Goal: Transaction & Acquisition: Purchase product/service

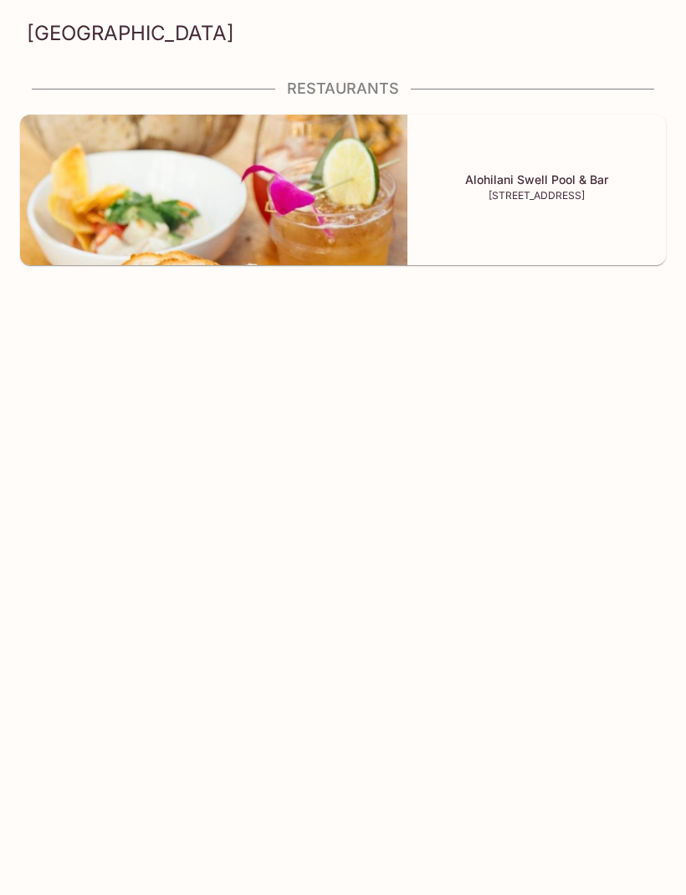
click at [47, 232] on img at bounding box center [213, 190] width 387 height 151
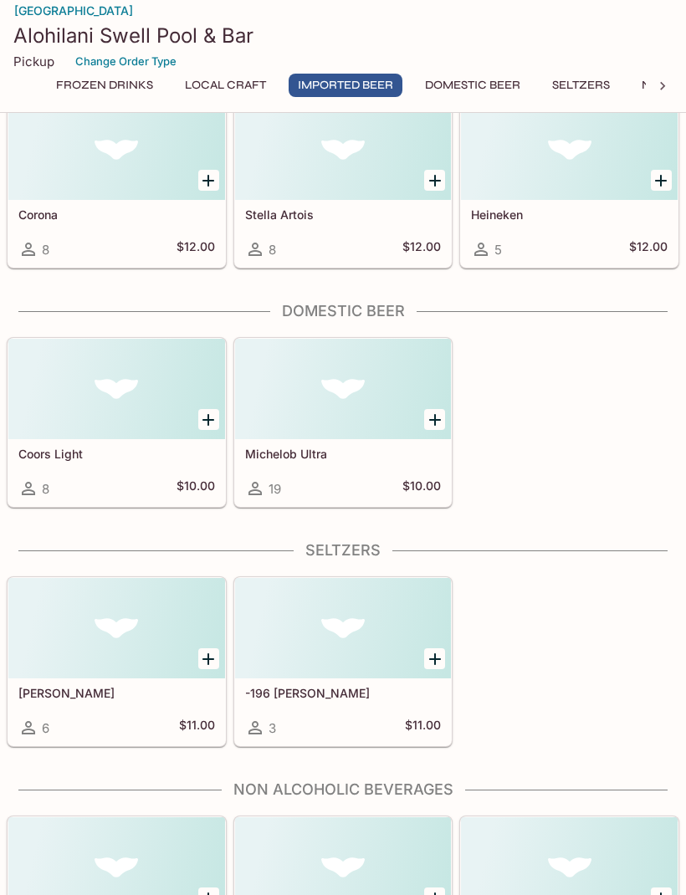
scroll to position [919, 0]
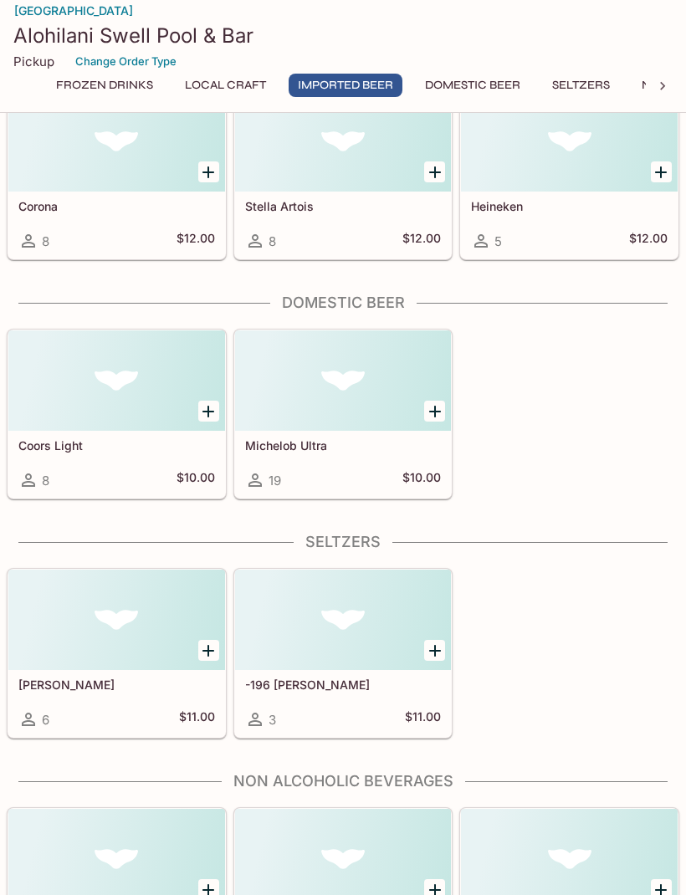
click at [649, 77] on div at bounding box center [662, 86] width 33 height 25
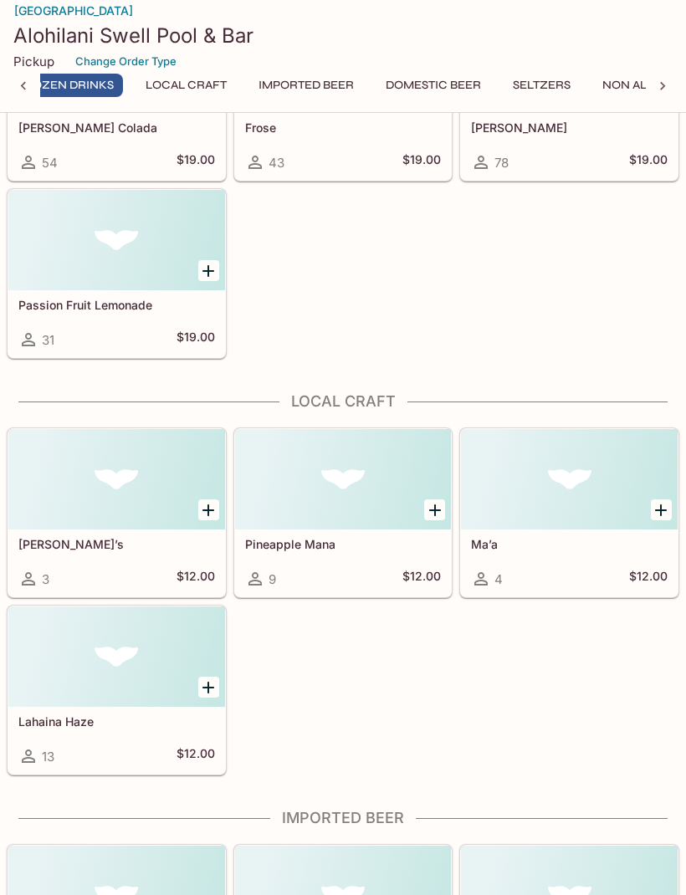
scroll to position [0, 0]
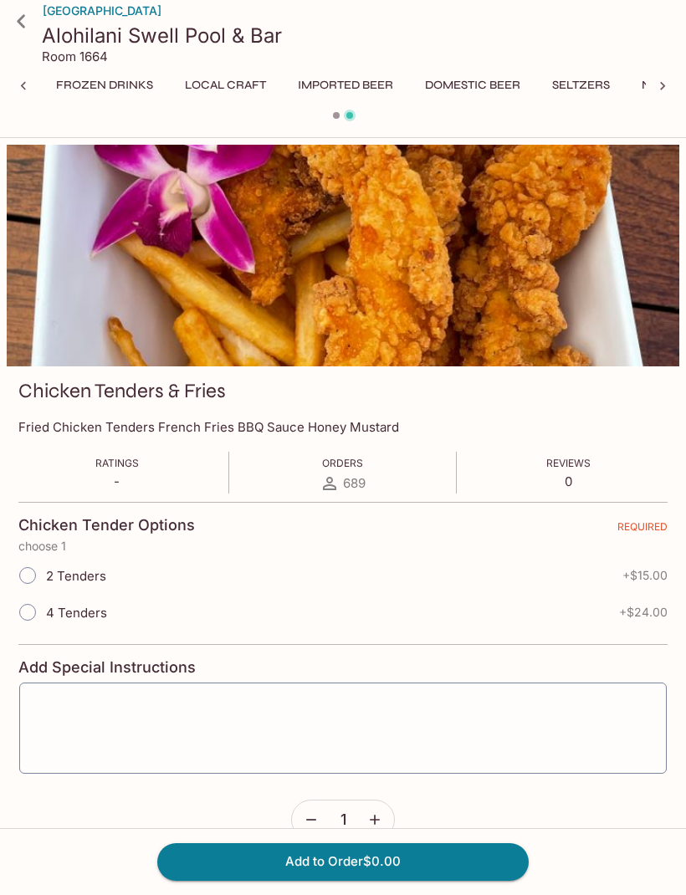
scroll to position [0, 598]
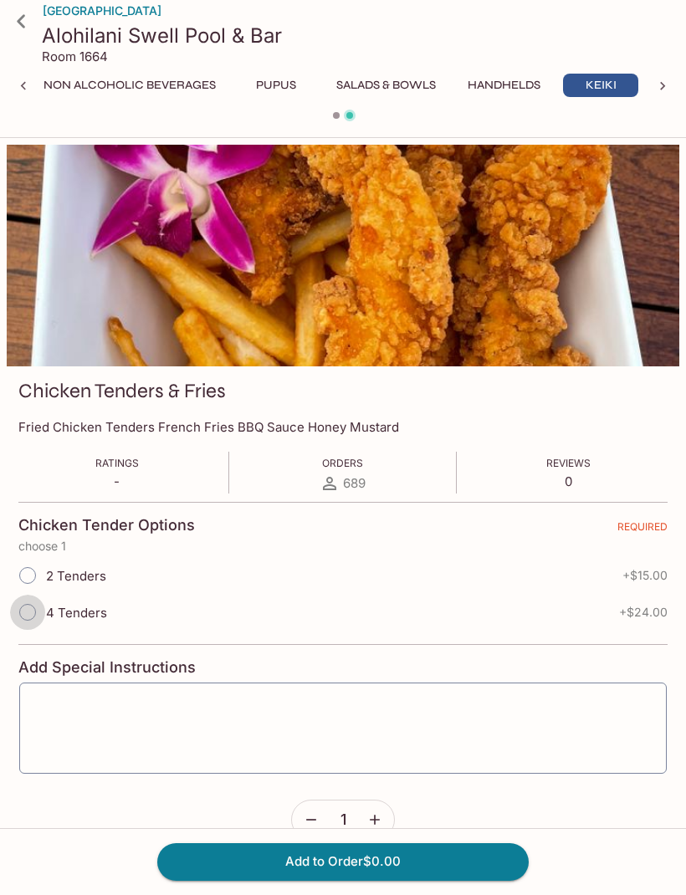
click at [28, 623] on input "4 Tenders" at bounding box center [27, 612] width 35 height 35
radio input "true"
click at [72, 714] on textarea at bounding box center [343, 729] width 624 height 64
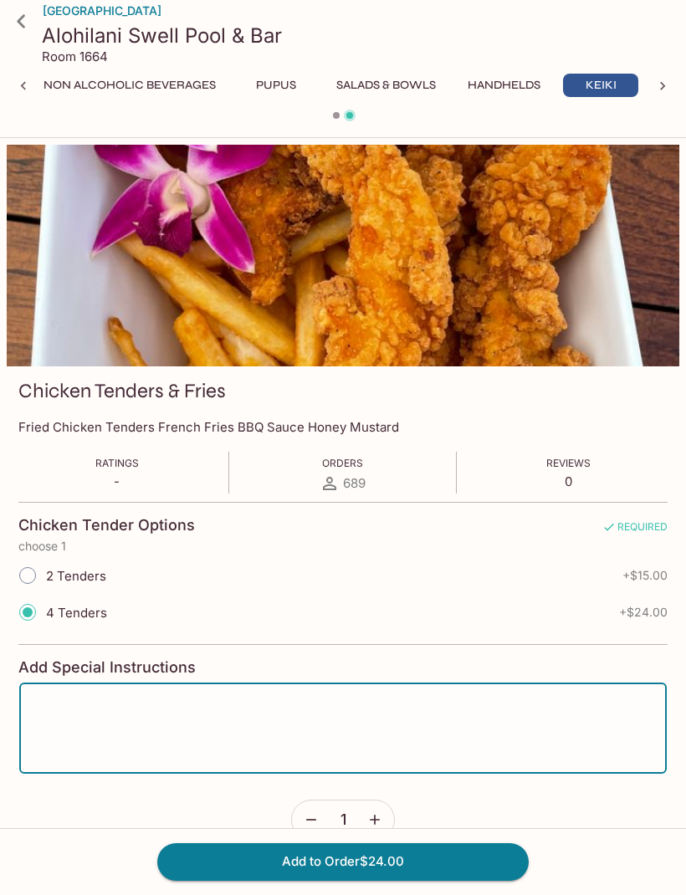
scroll to position [140, 0]
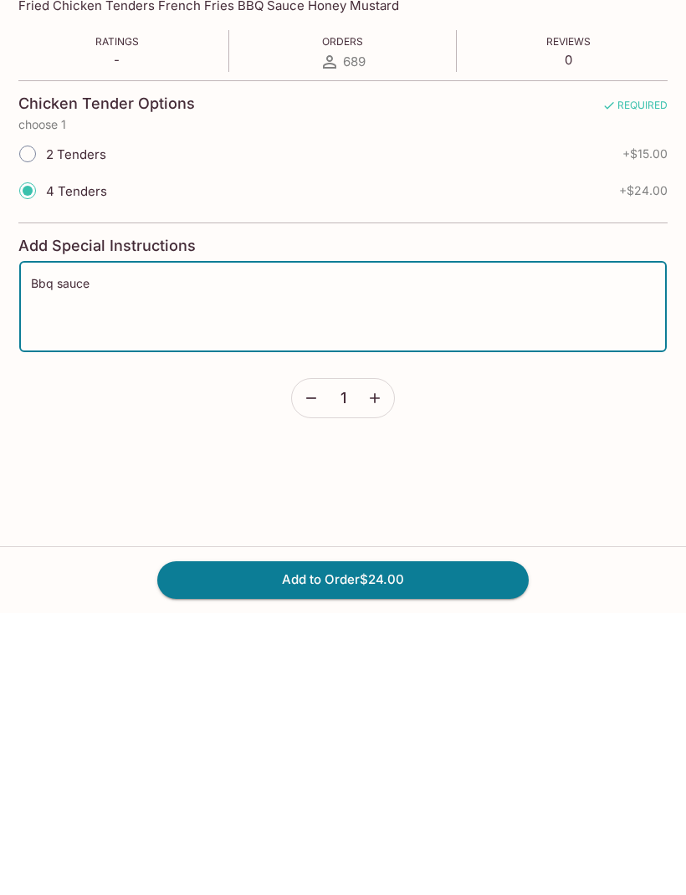
type textarea "Bbq sauce"
click at [202, 843] on button "Add to Order $24.00" at bounding box center [342, 861] width 371 height 37
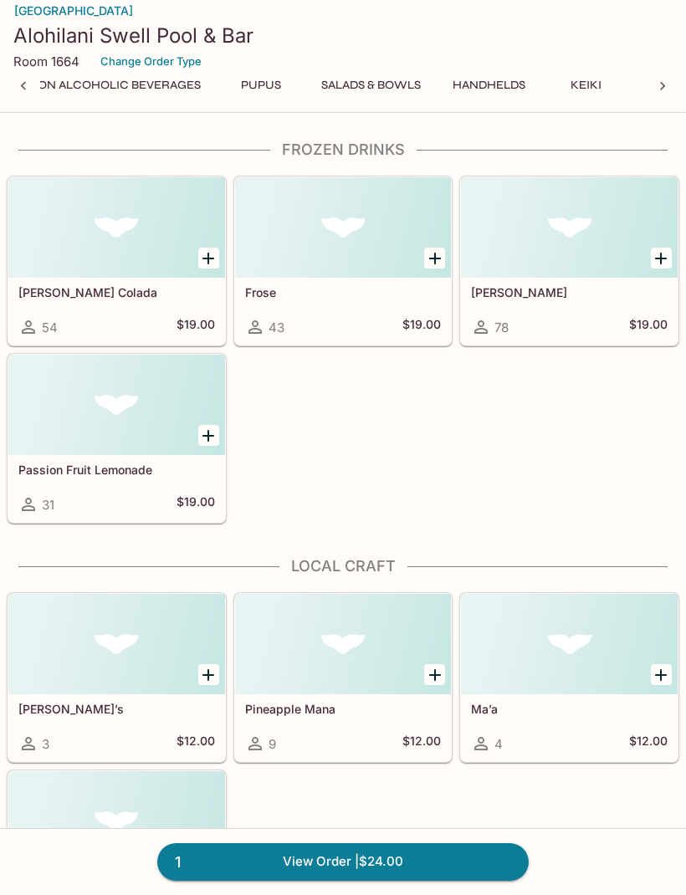
scroll to position [0, 627]
click at [365, 76] on button "Salads & Bowls" at bounding box center [357, 85] width 118 height 23
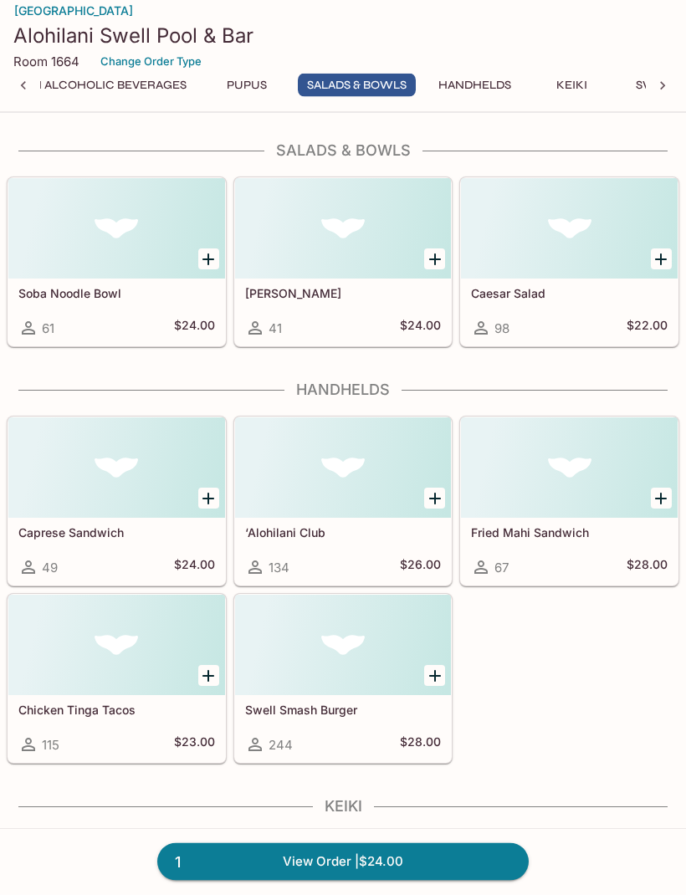
scroll to position [2914, 0]
click at [151, 329] on div "61 $24.00" at bounding box center [116, 328] width 197 height 20
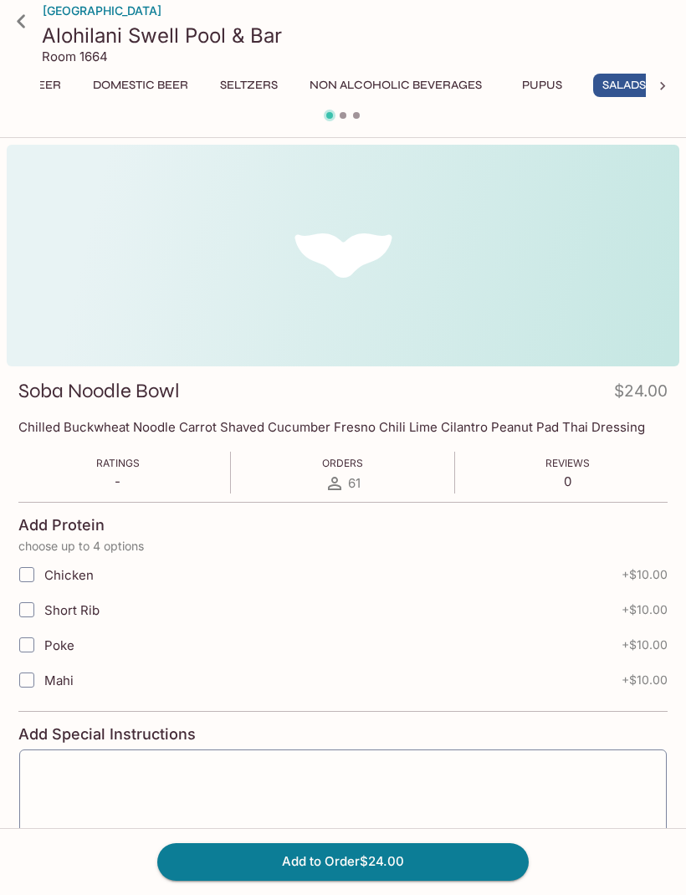
scroll to position [0, 404]
click at [25, 18] on icon at bounding box center [21, 21] width 29 height 29
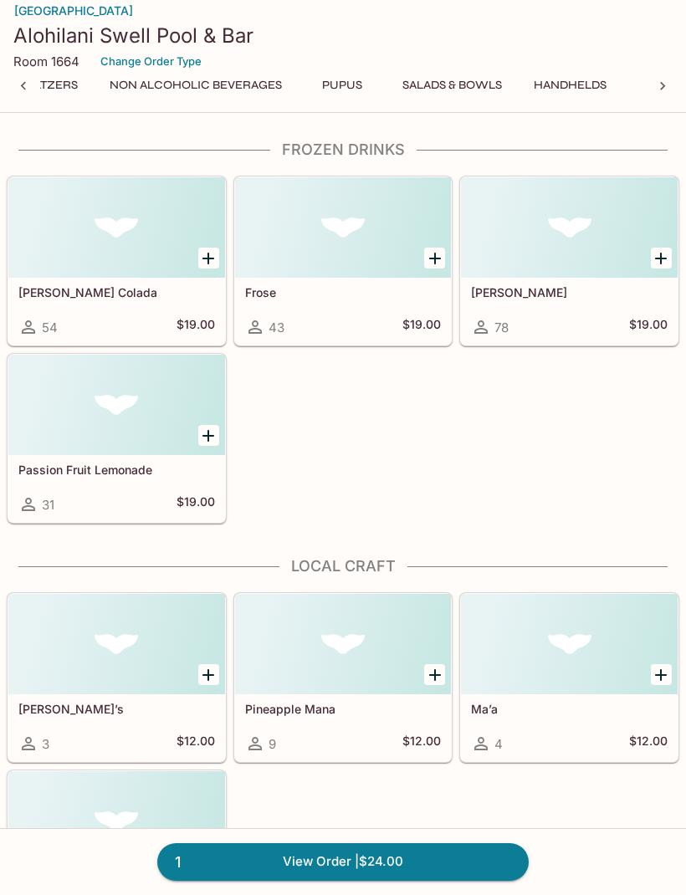
scroll to position [0, 540]
click at [345, 90] on button "Pupus" at bounding box center [333, 85] width 75 height 23
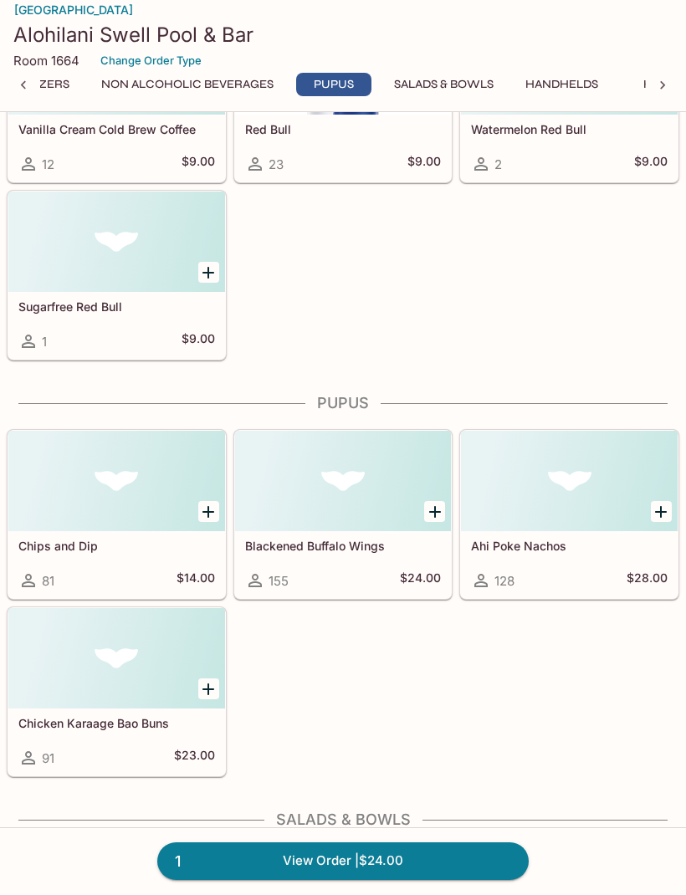
scroll to position [2497, 0]
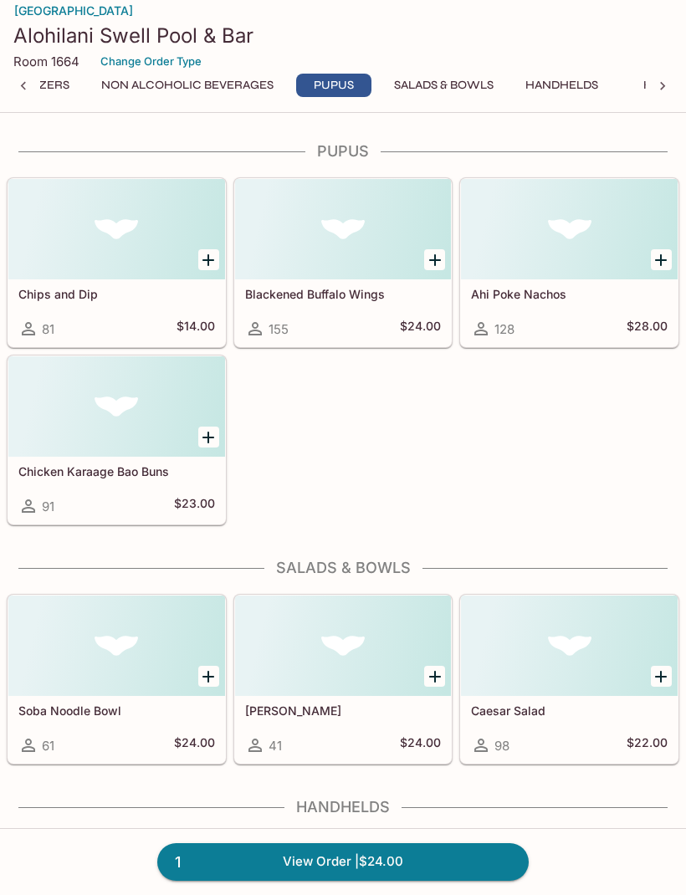
click at [472, 94] on button "Salads & Bowls" at bounding box center [444, 85] width 118 height 23
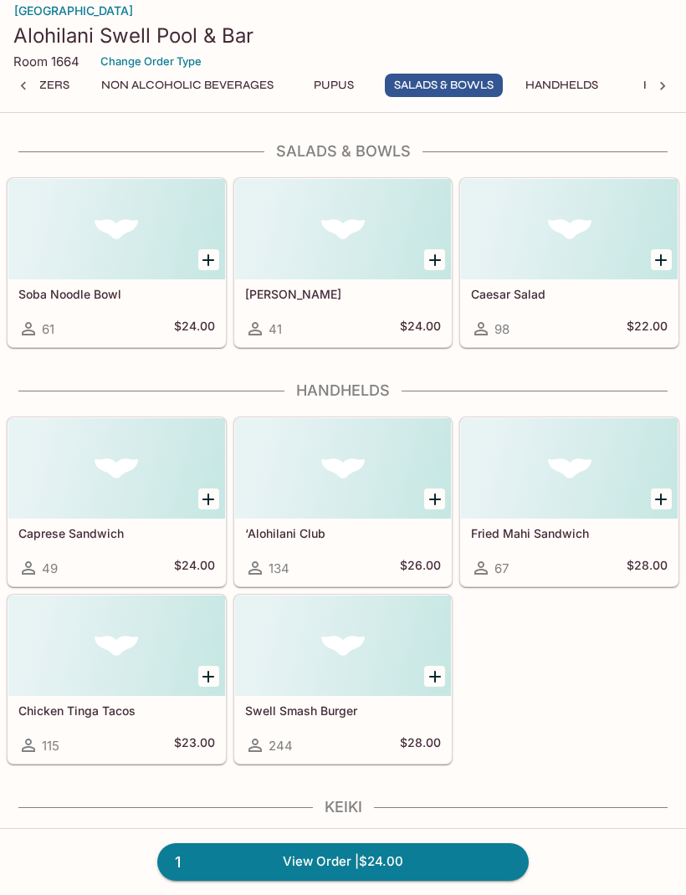
click at [559, 94] on button "Handhelds" at bounding box center [561, 85] width 91 height 23
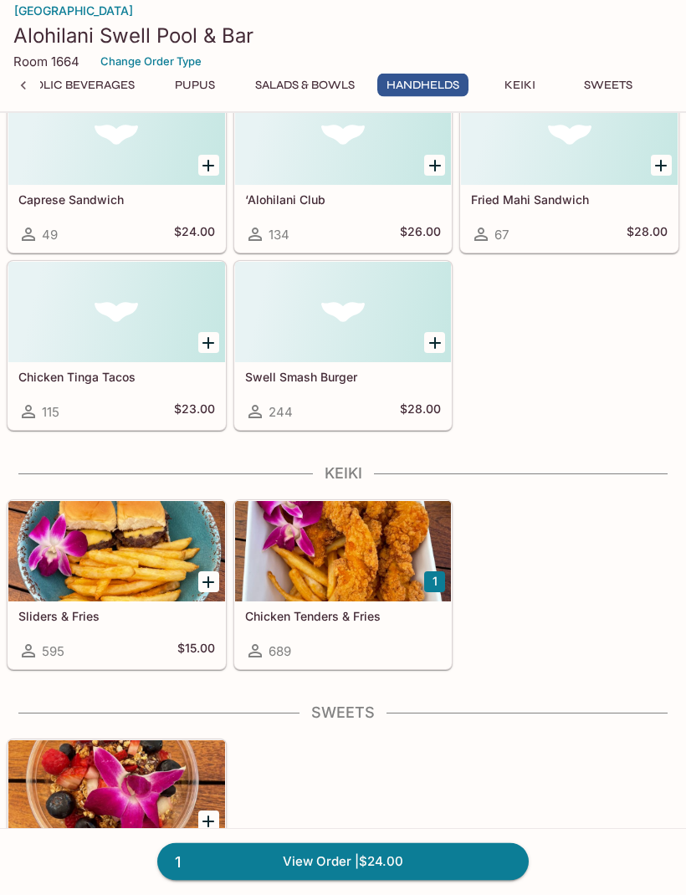
scroll to position [0, 687]
click at [513, 89] on button "Keiki" at bounding box center [519, 85] width 75 height 23
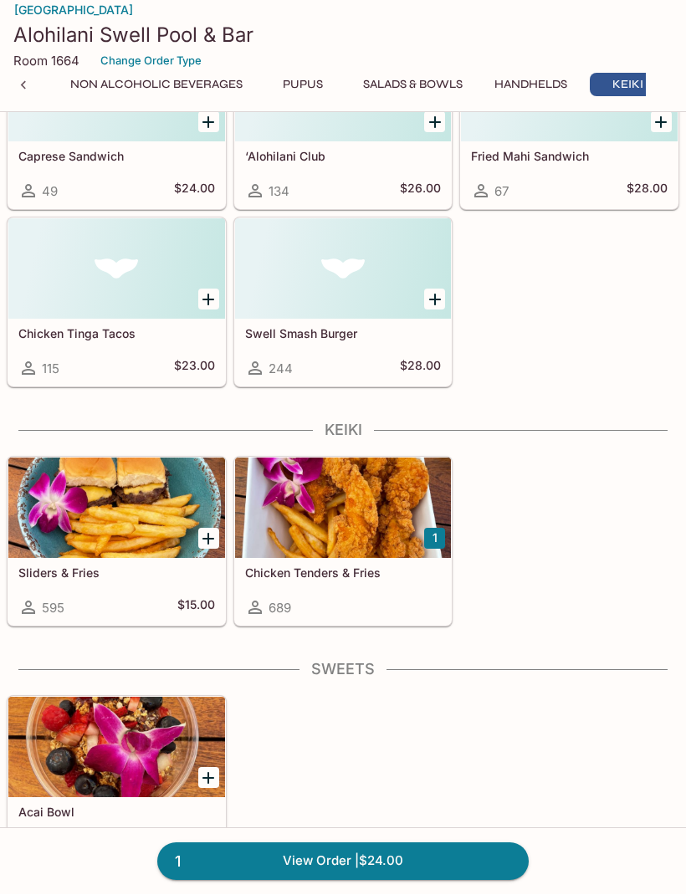
scroll to position [0, 567]
click at [436, 93] on button "Salads & Bowls" at bounding box center [417, 85] width 118 height 23
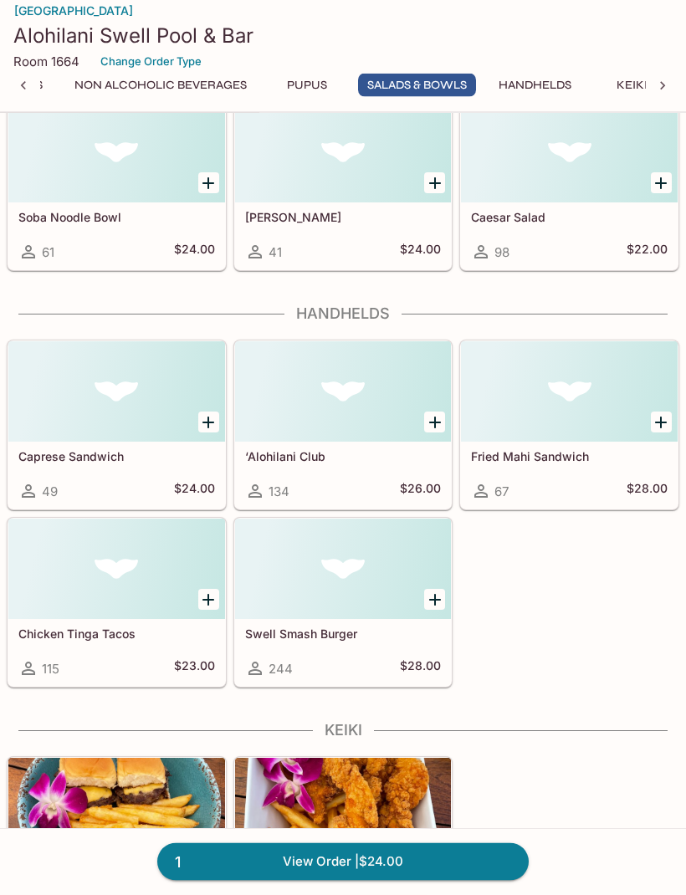
scroll to position [2913, 0]
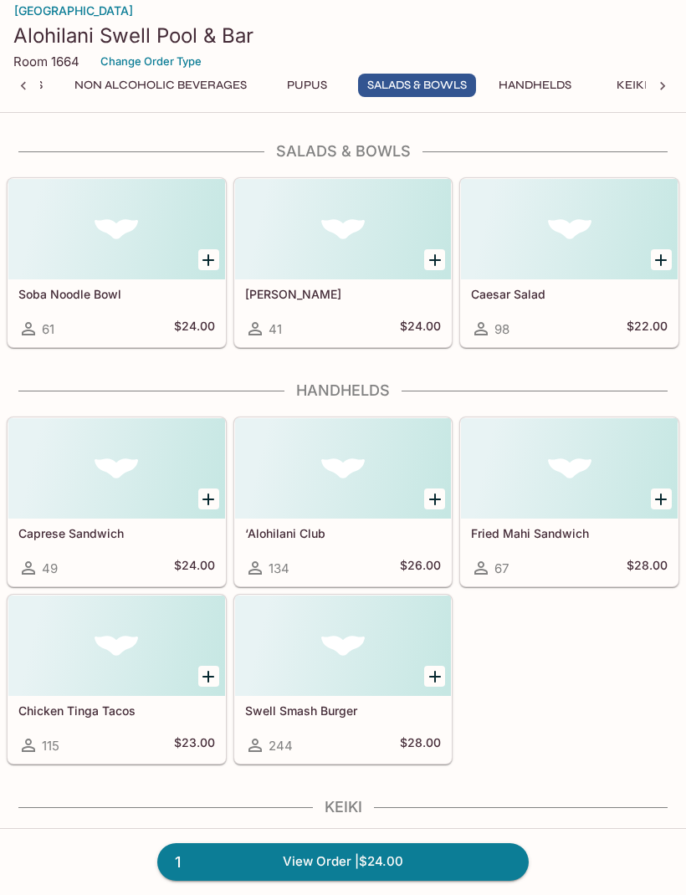
click at [91, 293] on h5 "Soba Noodle Bowl" at bounding box center [116, 294] width 197 height 14
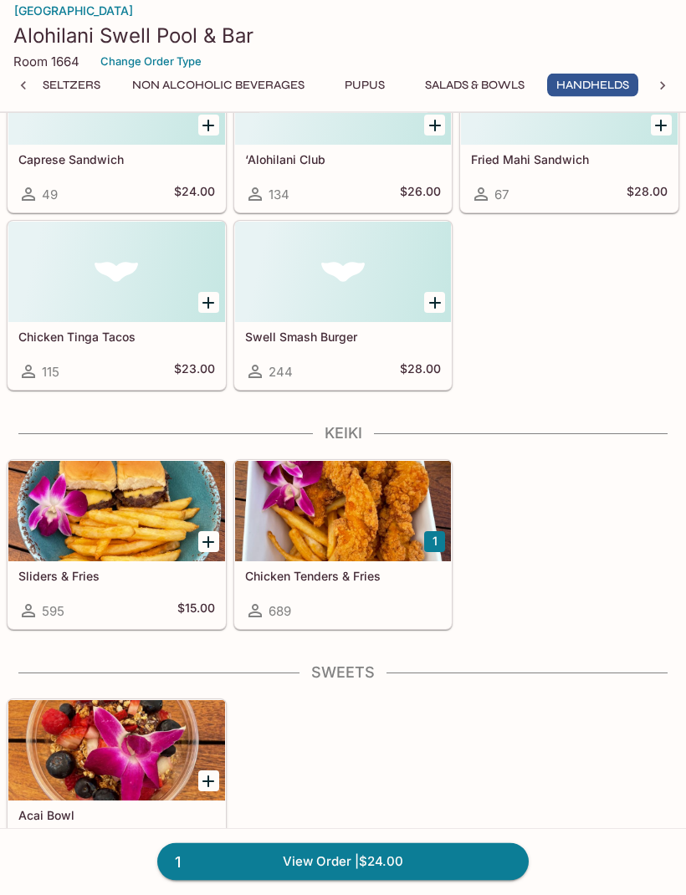
scroll to position [3287, 0]
click at [331, 521] on div at bounding box center [343, 511] width 217 height 100
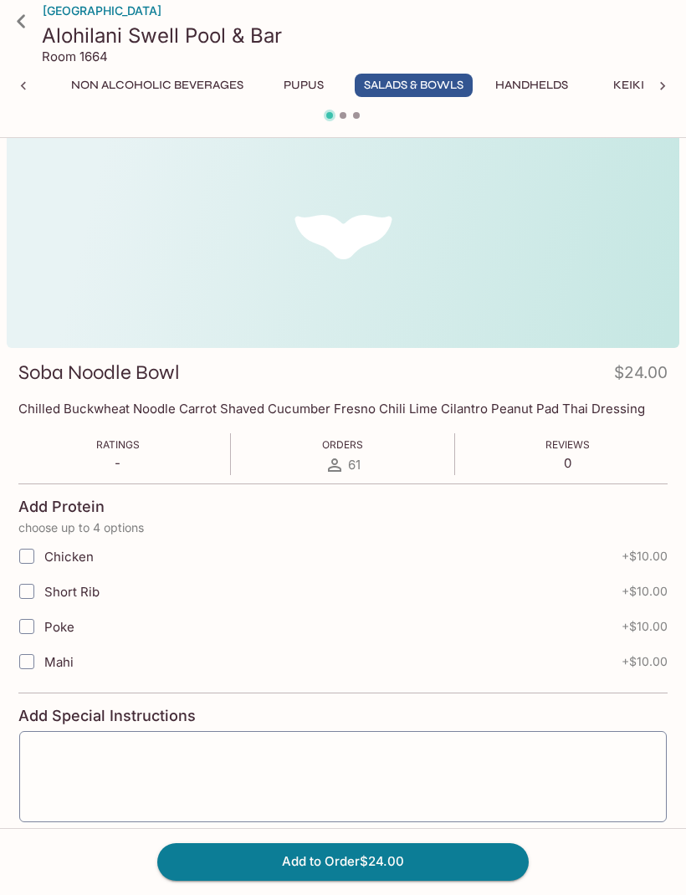
scroll to position [0, 571]
click at [312, 81] on button "Pupus" at bounding box center [302, 85] width 75 height 23
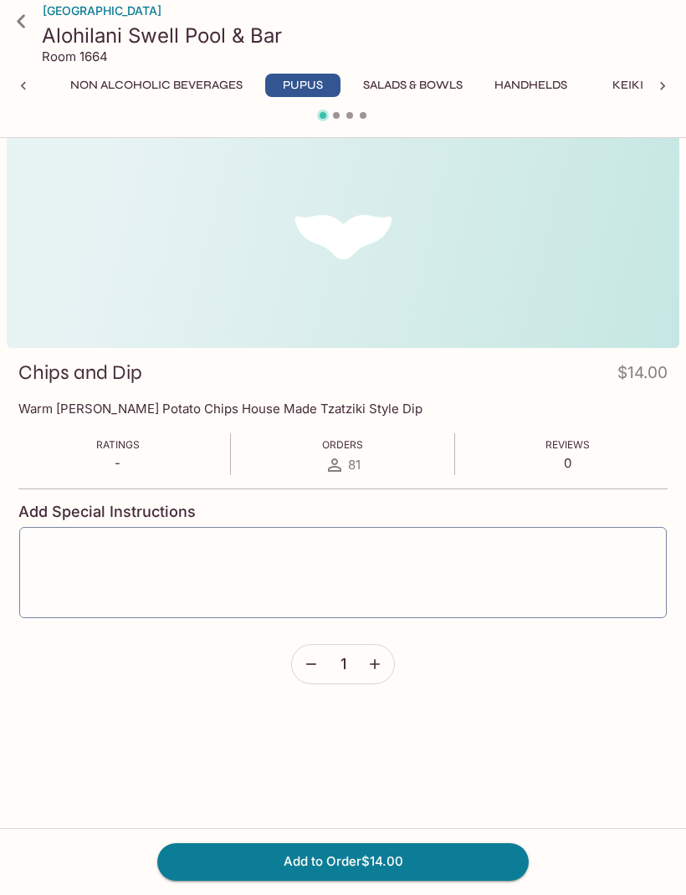
click at [21, 91] on icon at bounding box center [23, 86] width 17 height 17
click at [28, 83] on icon at bounding box center [23, 86] width 17 height 17
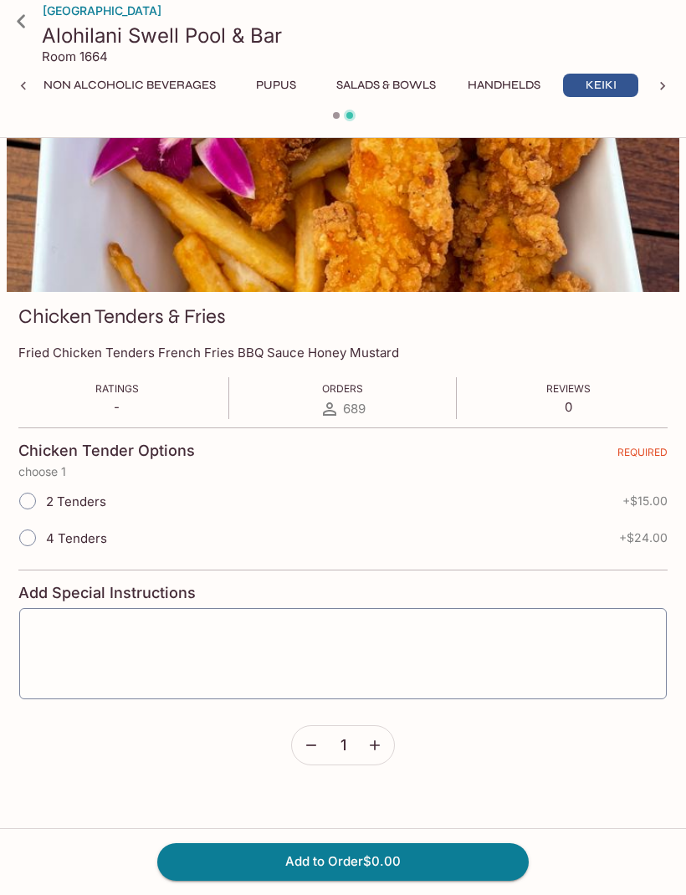
scroll to position [89, 0]
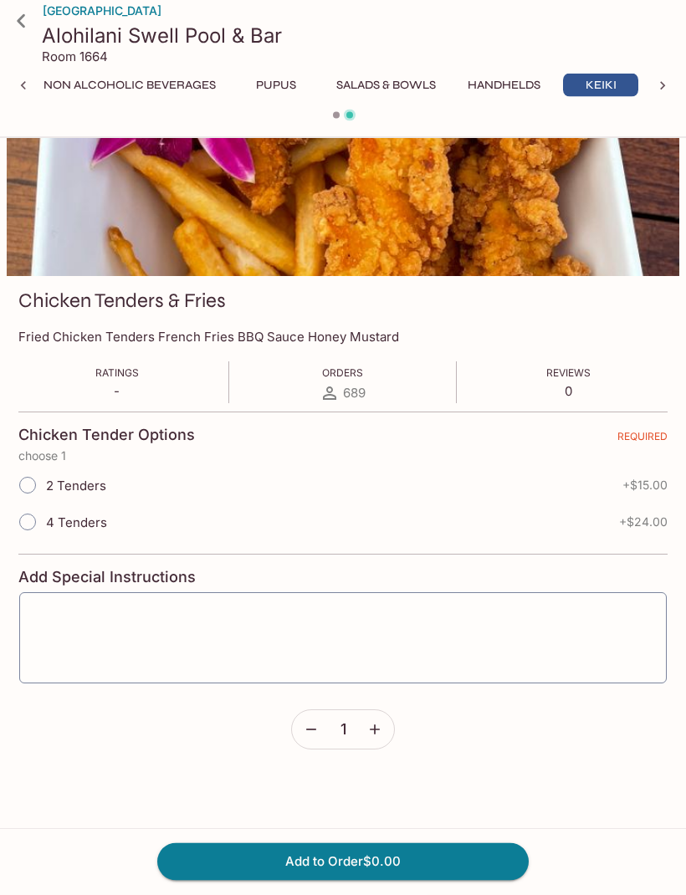
click at [39, 531] on input "4 Tenders" at bounding box center [27, 522] width 35 height 35
radio input "true"
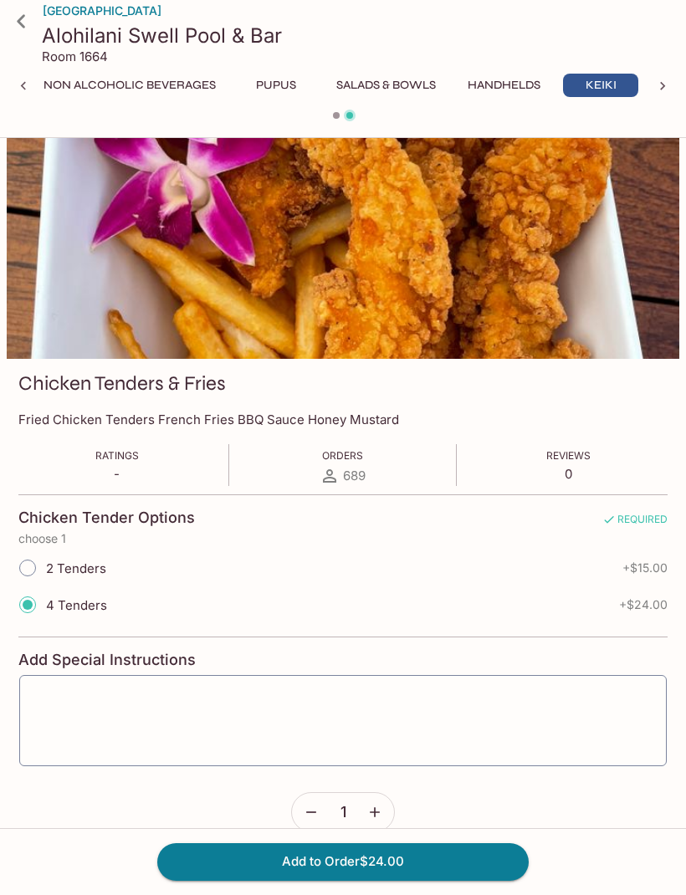
scroll to position [7, 0]
click at [30, 609] on input "4 Tenders" at bounding box center [27, 605] width 35 height 35
click at [29, 86] on icon at bounding box center [23, 86] width 17 height 17
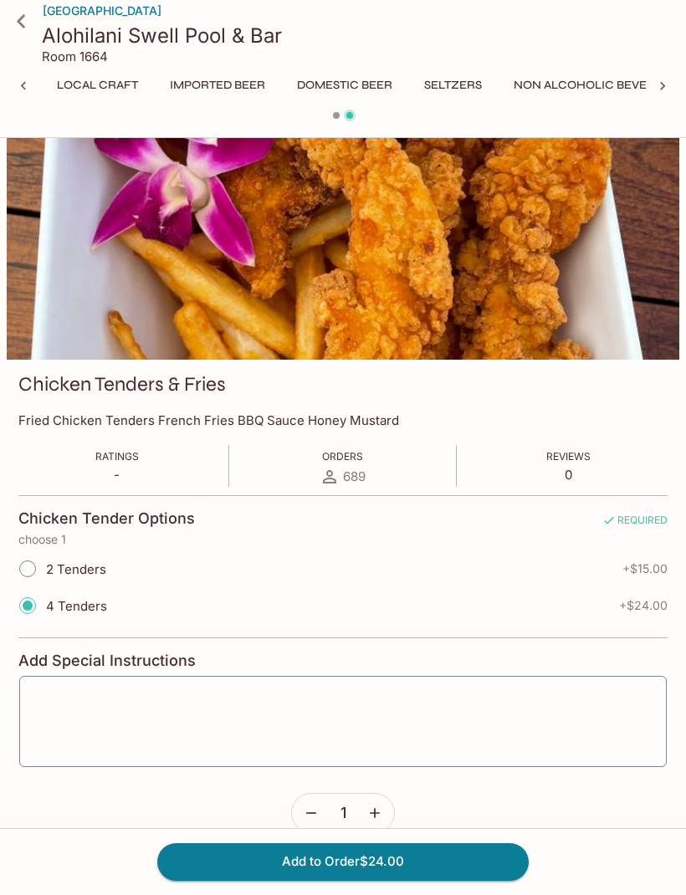
scroll to position [0, 84]
click at [26, 22] on icon at bounding box center [21, 21] width 29 height 29
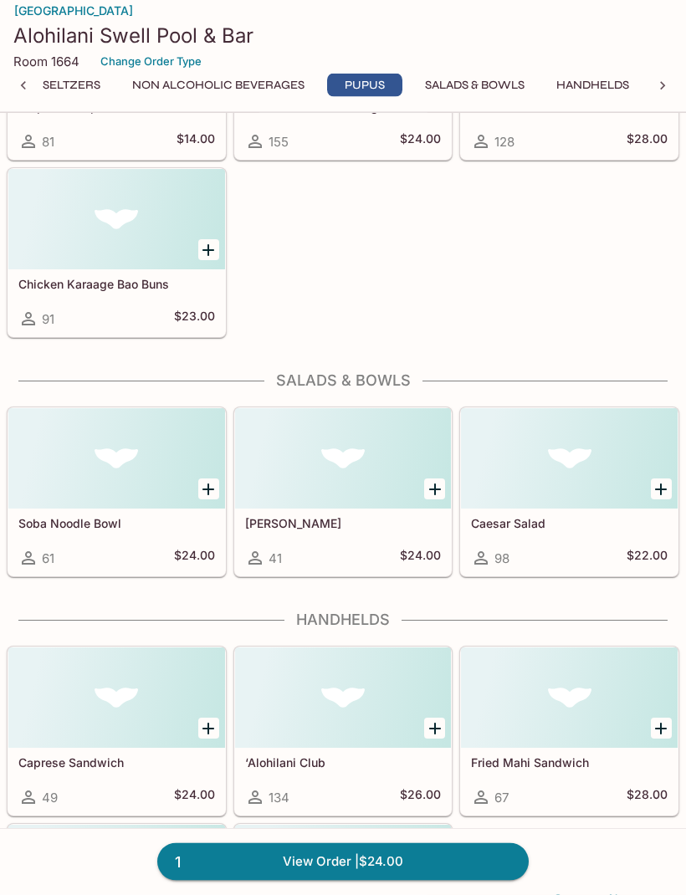
scroll to position [2684, 0]
click at [344, 478] on div at bounding box center [343, 458] width 217 height 100
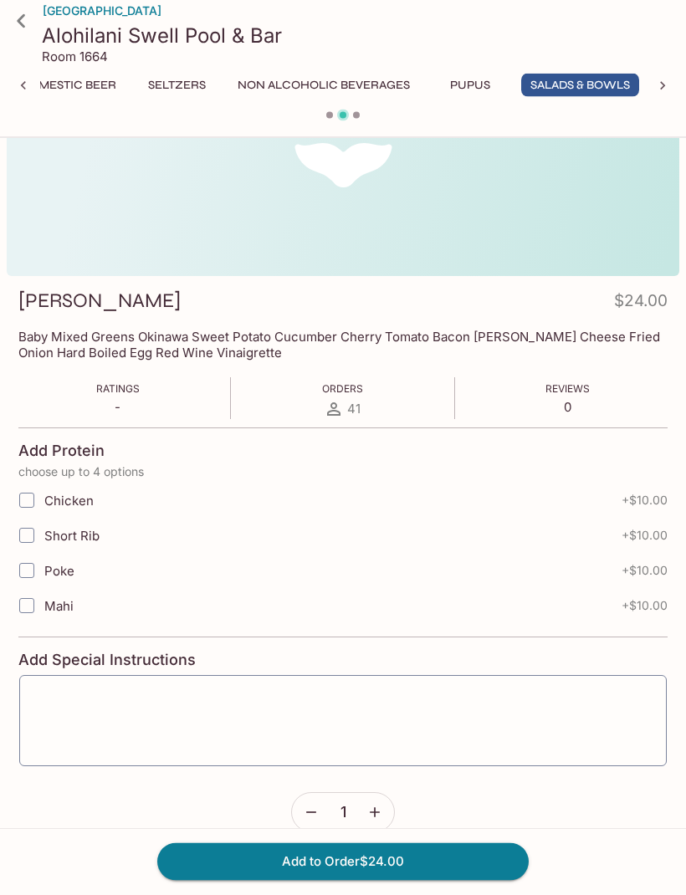
scroll to position [89, 0]
click at [23, 89] on icon at bounding box center [23, 86] width 17 height 17
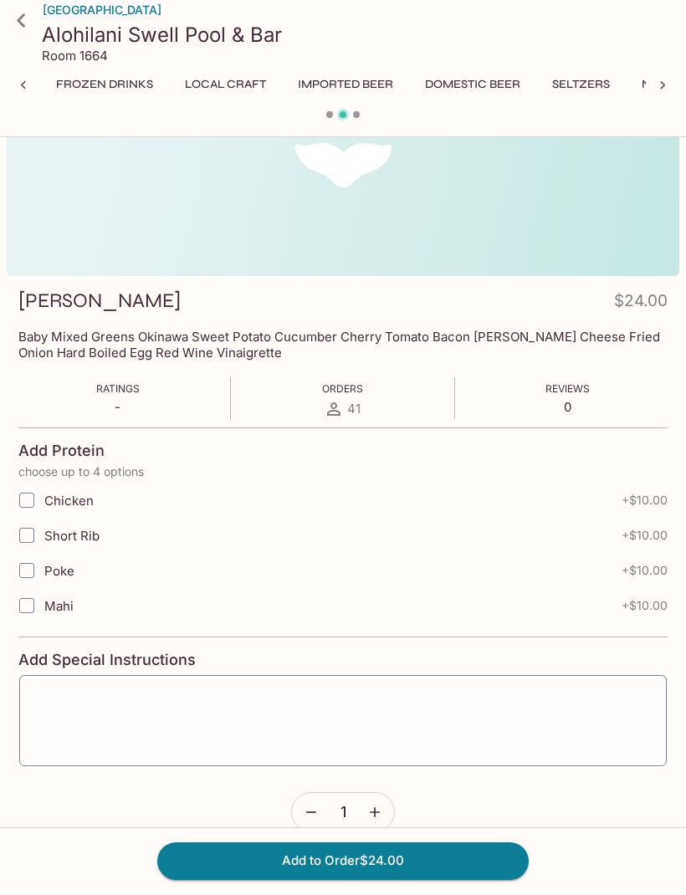
scroll to position [0, 0]
click at [24, 28] on icon at bounding box center [21, 21] width 29 height 29
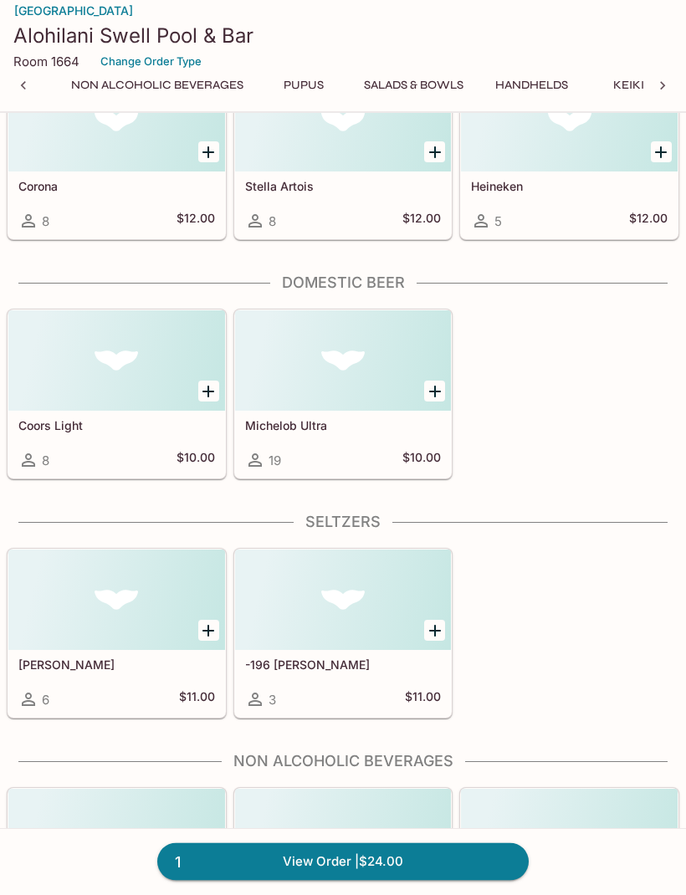
scroll to position [0, 584]
click at [402, 95] on button "Salads & Bowls" at bounding box center [400, 85] width 118 height 23
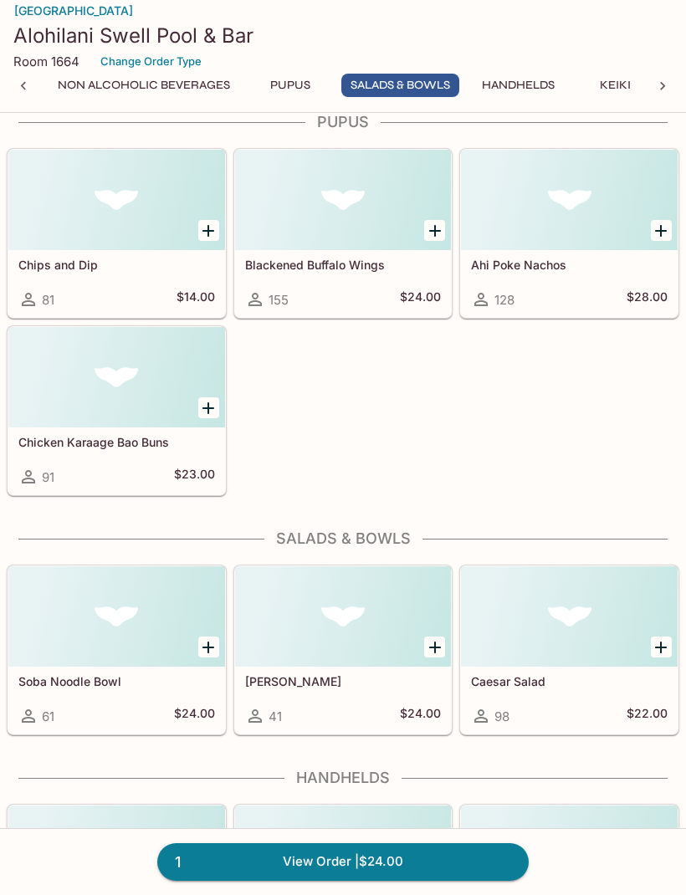
scroll to position [2913, 0]
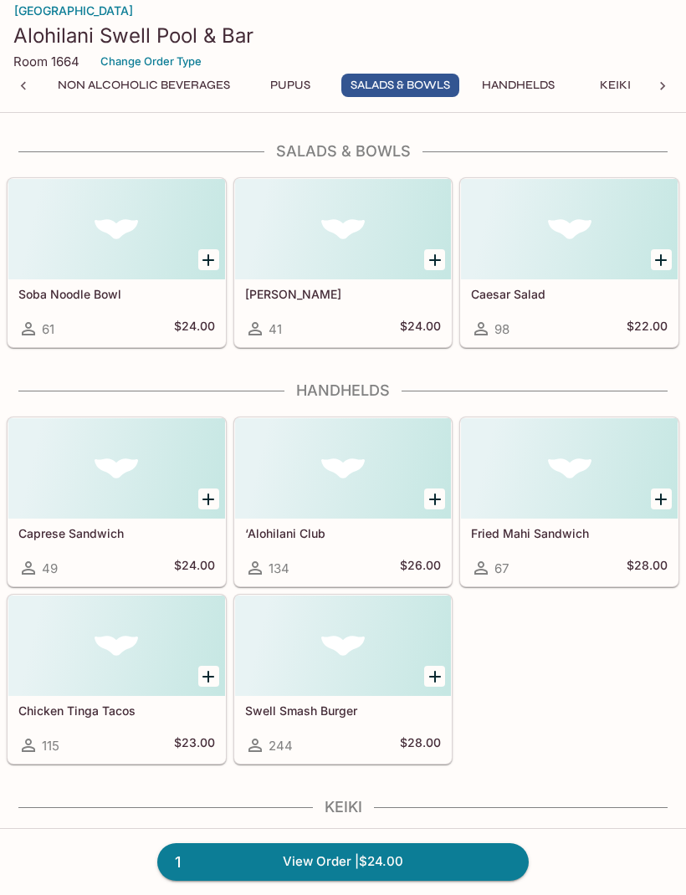
click at [86, 303] on div "Soba Noodle Bowl 61 $24.00" at bounding box center [116, 312] width 217 height 67
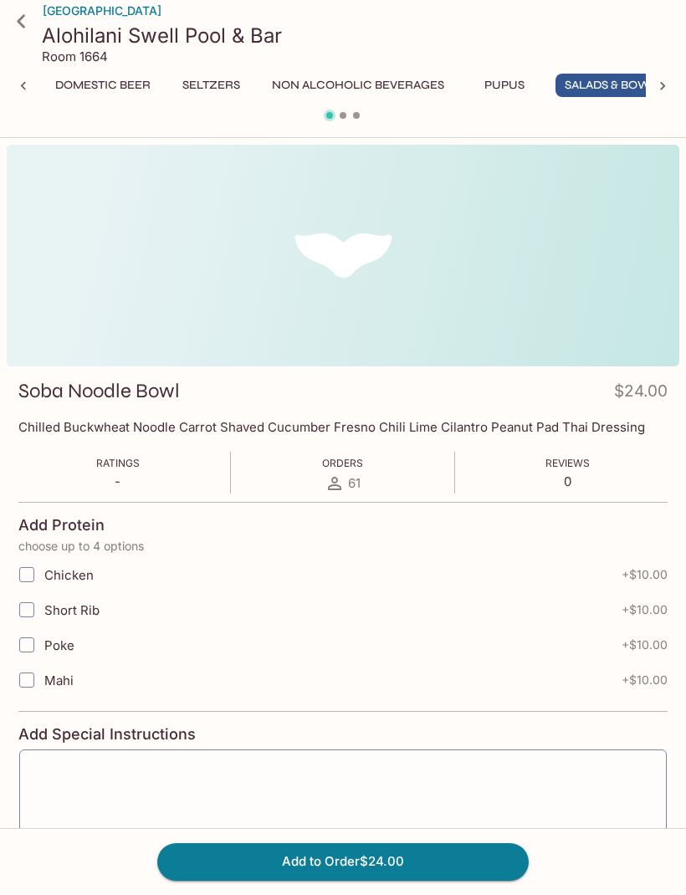
scroll to position [0, 404]
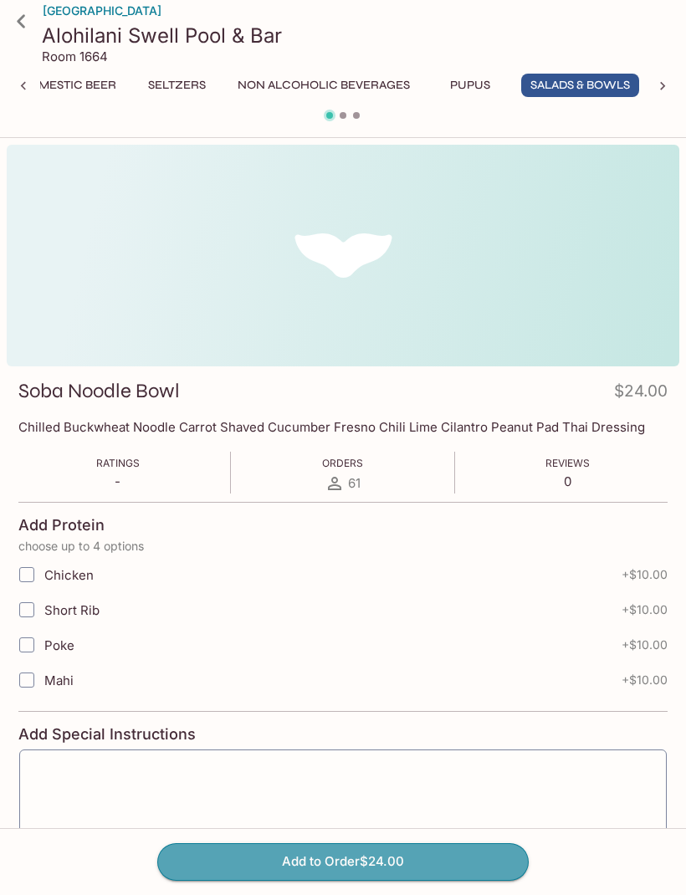
click at [453, 869] on button "Add to Order $24.00" at bounding box center [342, 861] width 371 height 37
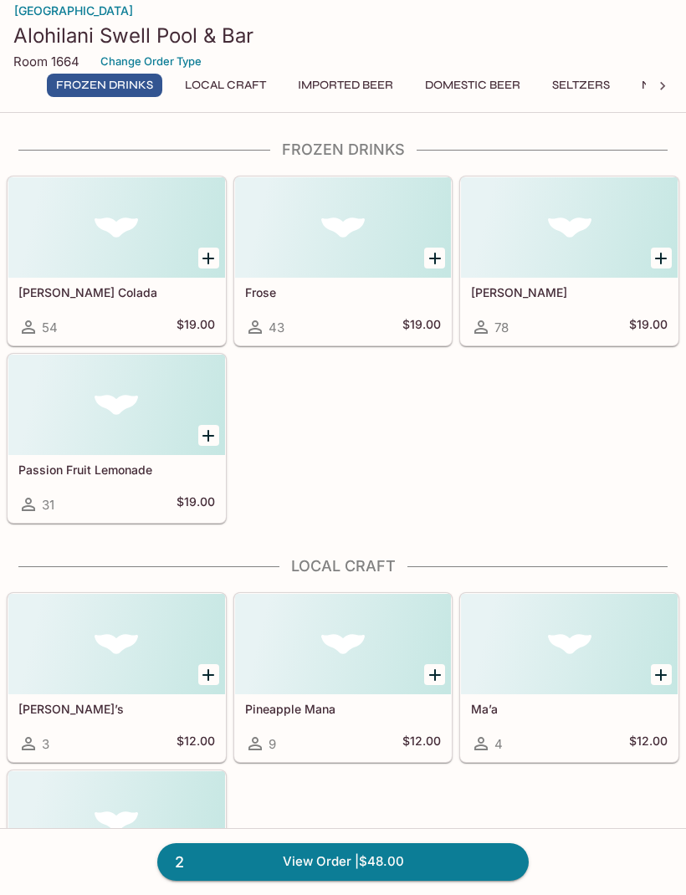
click at [477, 853] on link "2 View Order | $48.00" at bounding box center [342, 861] width 371 height 37
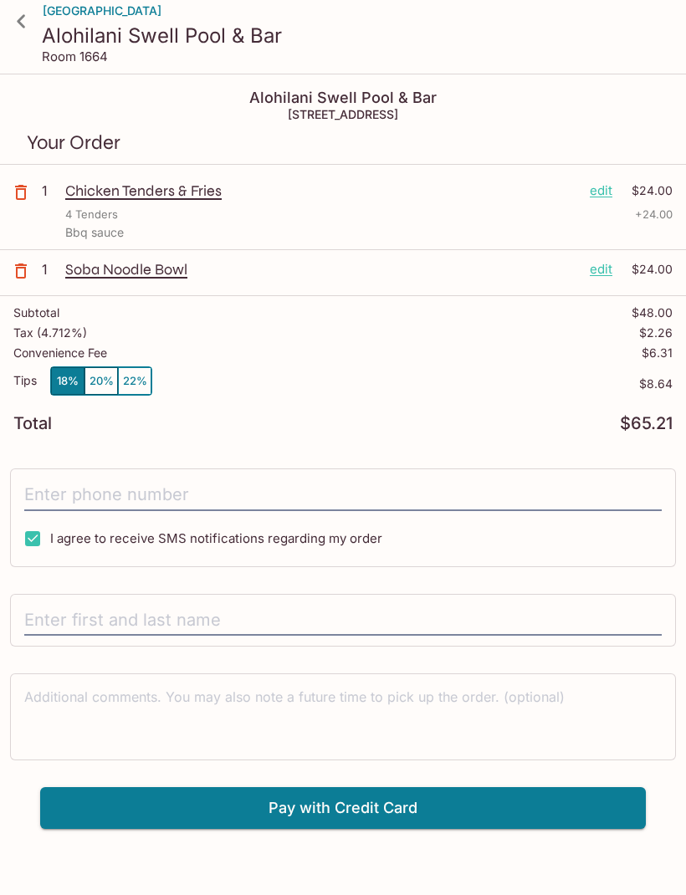
click at [43, 484] on input "tel" at bounding box center [342, 495] width 637 height 32
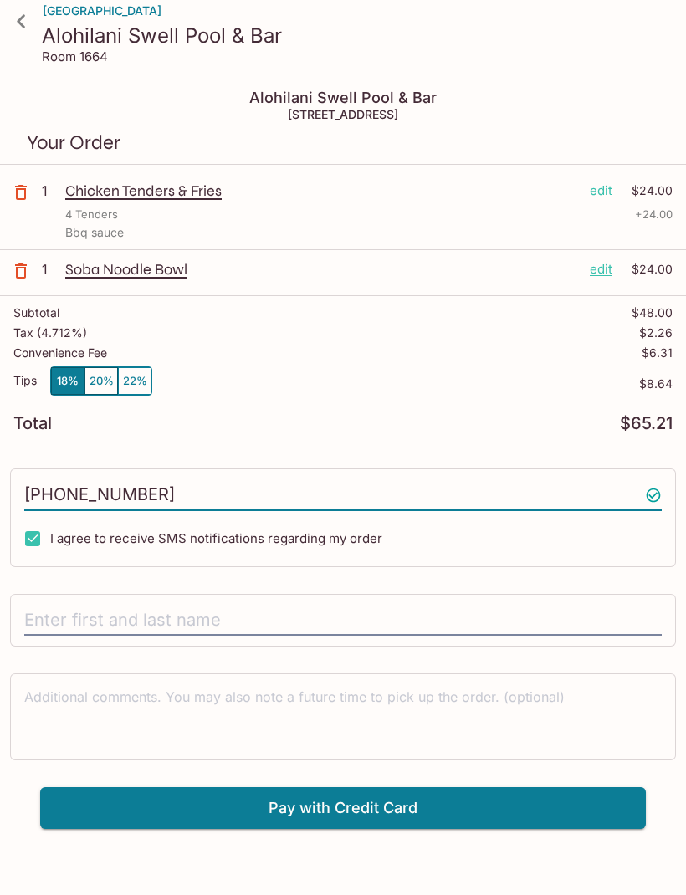
type input "[PHONE_NUMBER]"
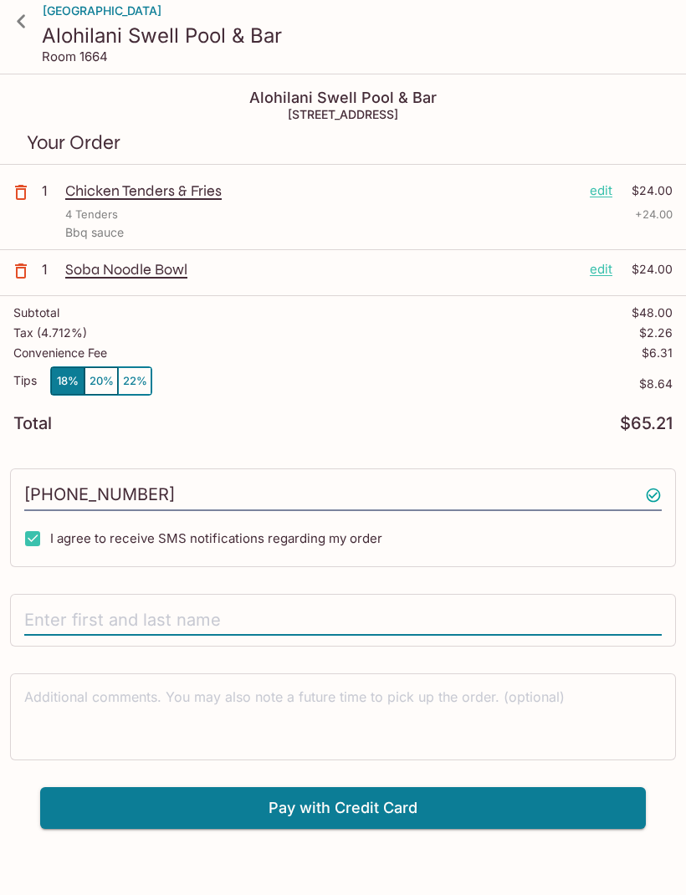
scroll to position [31, 0]
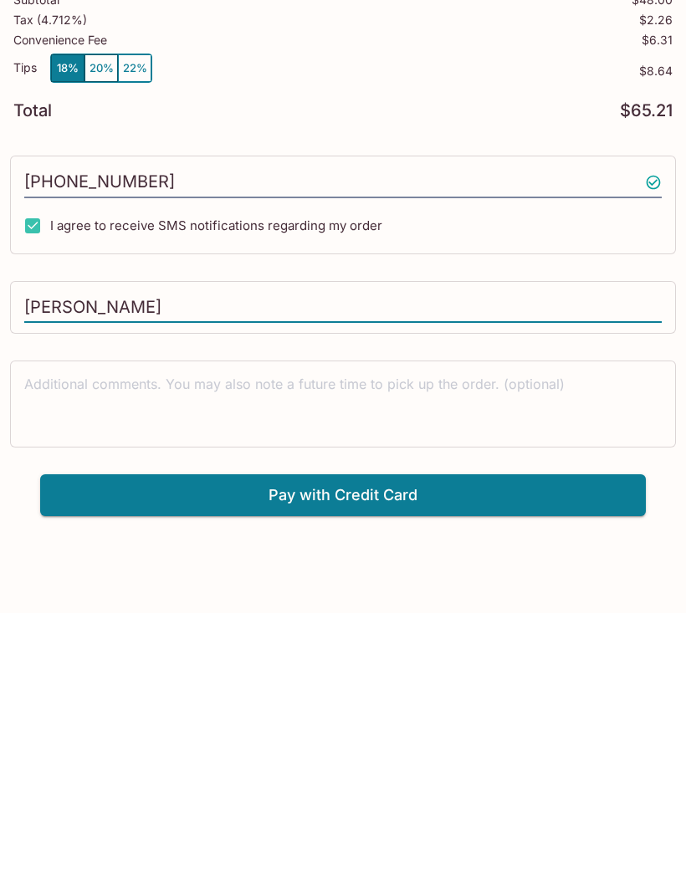
type input "[PERSON_NAME]"
click at [95, 756] on button "Pay with Credit Card" at bounding box center [342, 777] width 605 height 42
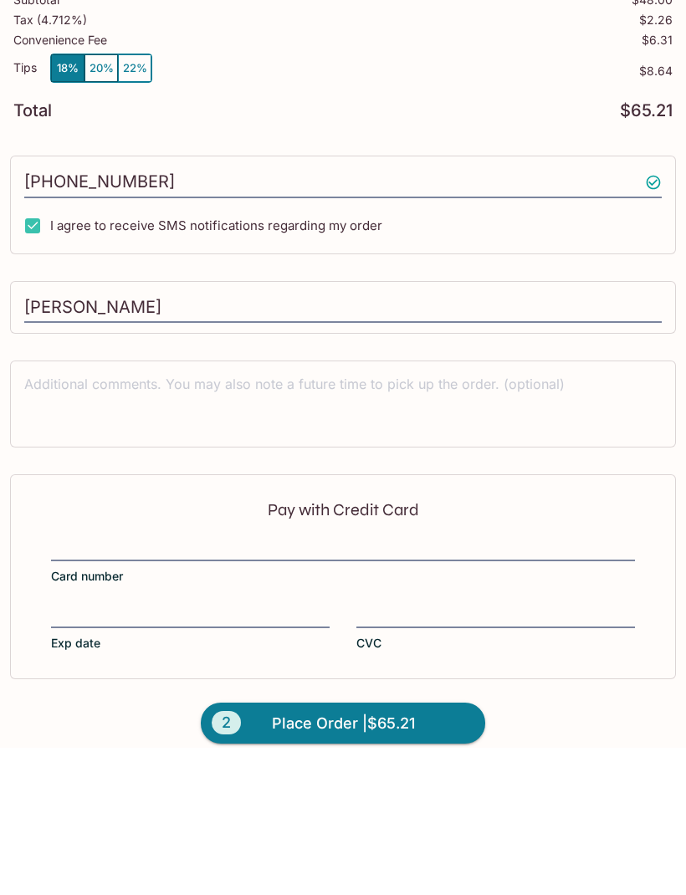
scroll to position [184, 0]
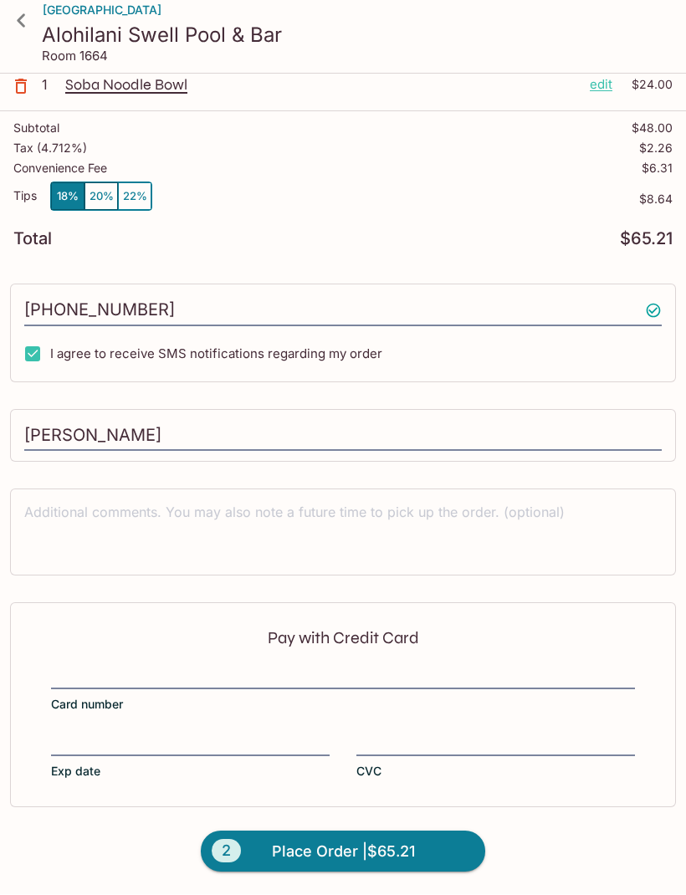
click at [79, 634] on p "Pay with Credit Card" at bounding box center [343, 639] width 584 height 16
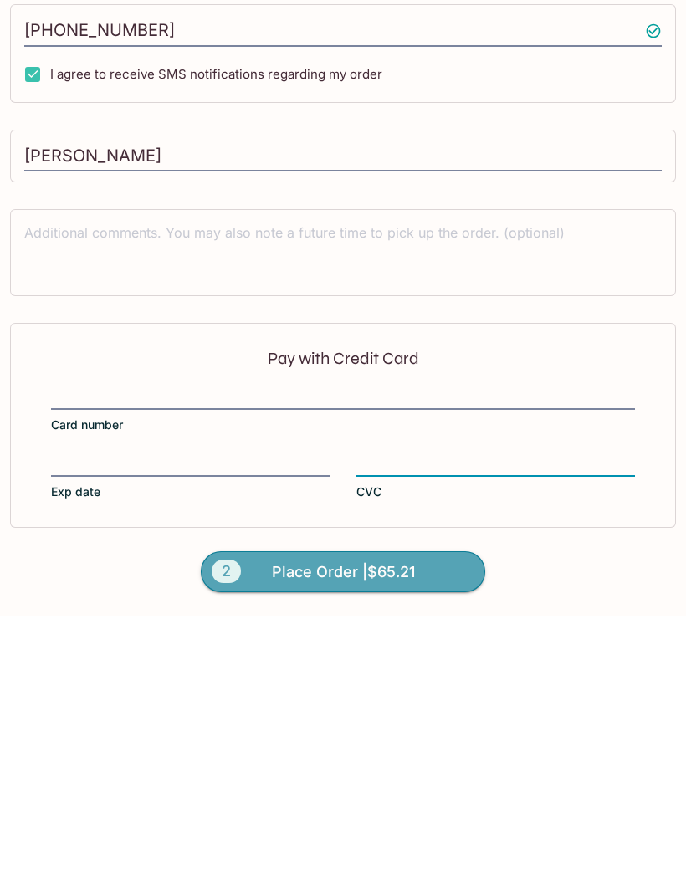
click at [222, 840] on span "2" at bounding box center [226, 851] width 29 height 23
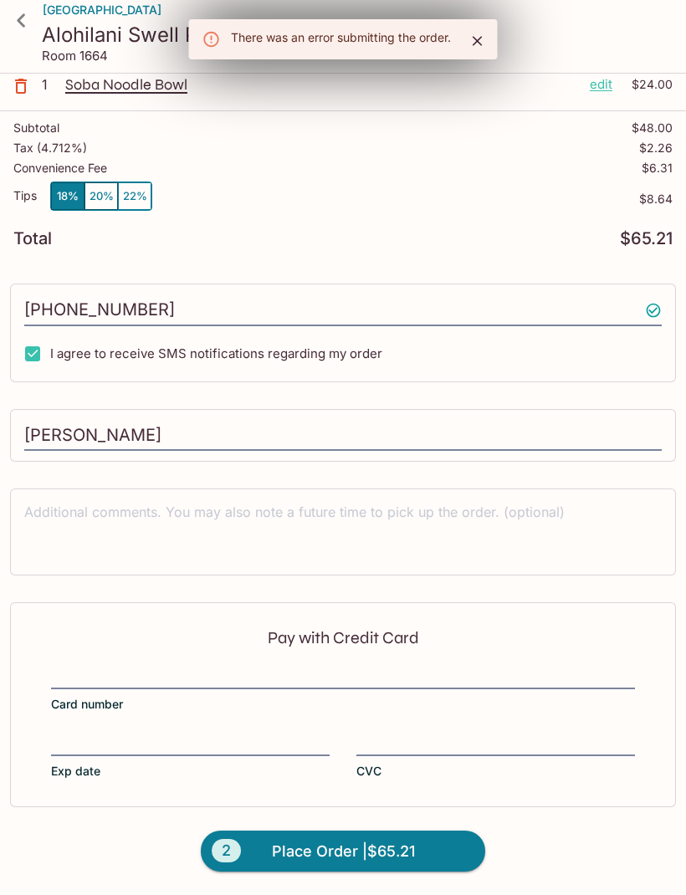
click at [503, 733] on div at bounding box center [495, 744] width 278 height 23
click at [503, 734] on input "CVC" at bounding box center [495, 734] width 278 height 1
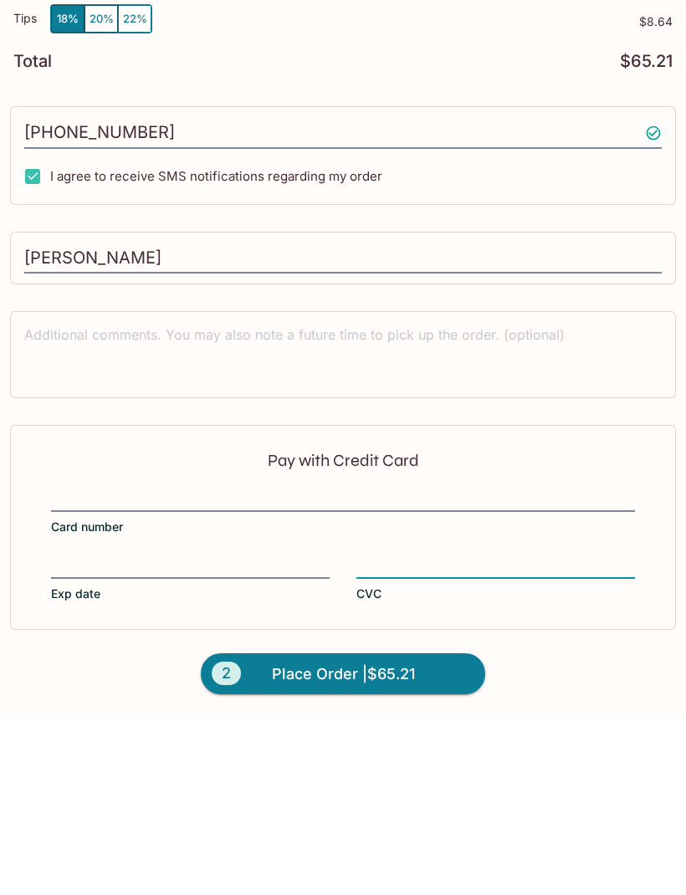
click at [272, 839] on span "Place Order | $65.21" at bounding box center [343, 852] width 143 height 27
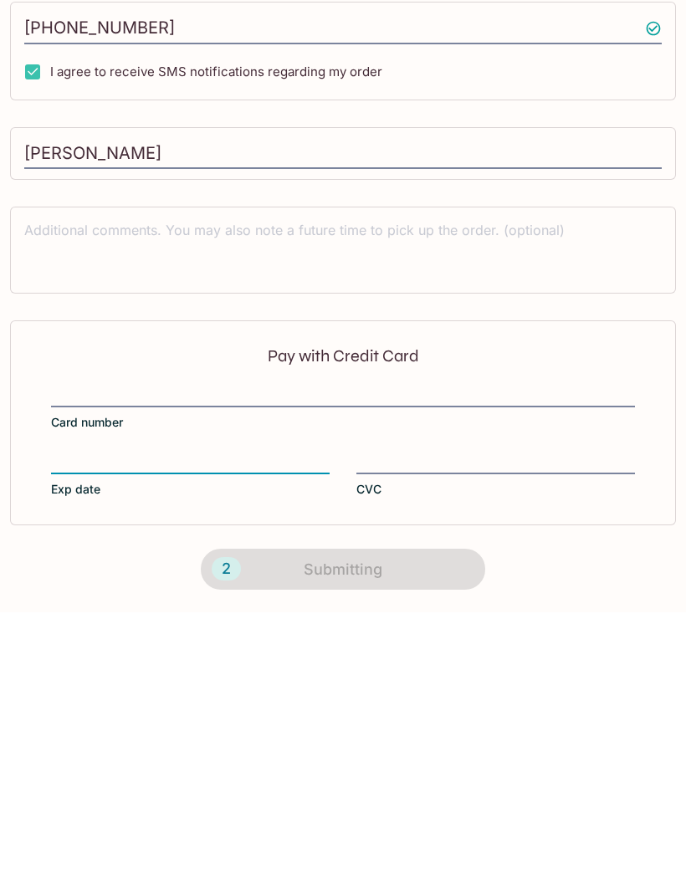
scroll to position [185, 0]
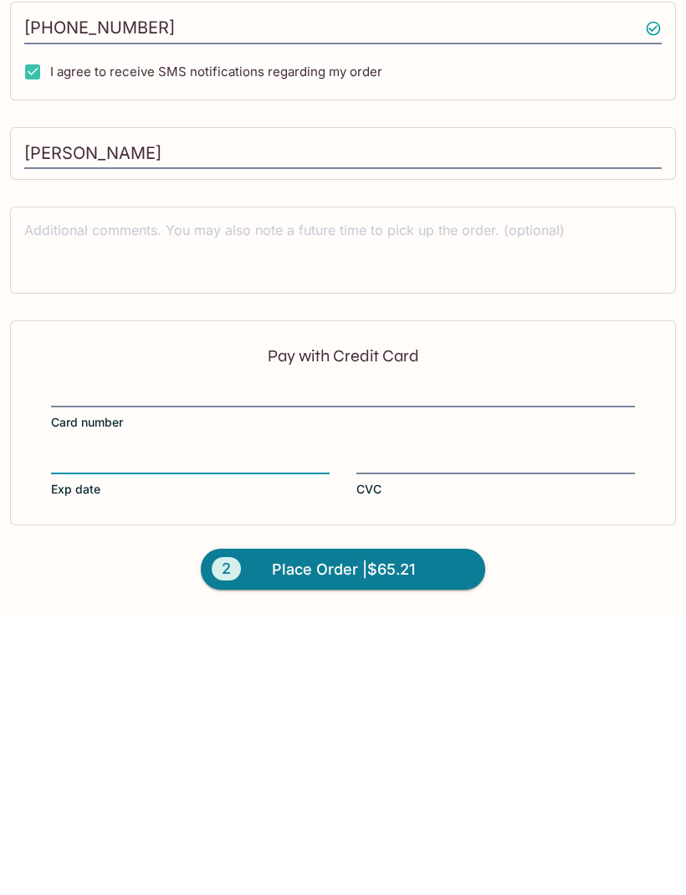
click at [510, 666] on label "Card number" at bounding box center [343, 689] width 584 height 47
click at [510, 666] on input "Card number" at bounding box center [343, 666] width 584 height 1
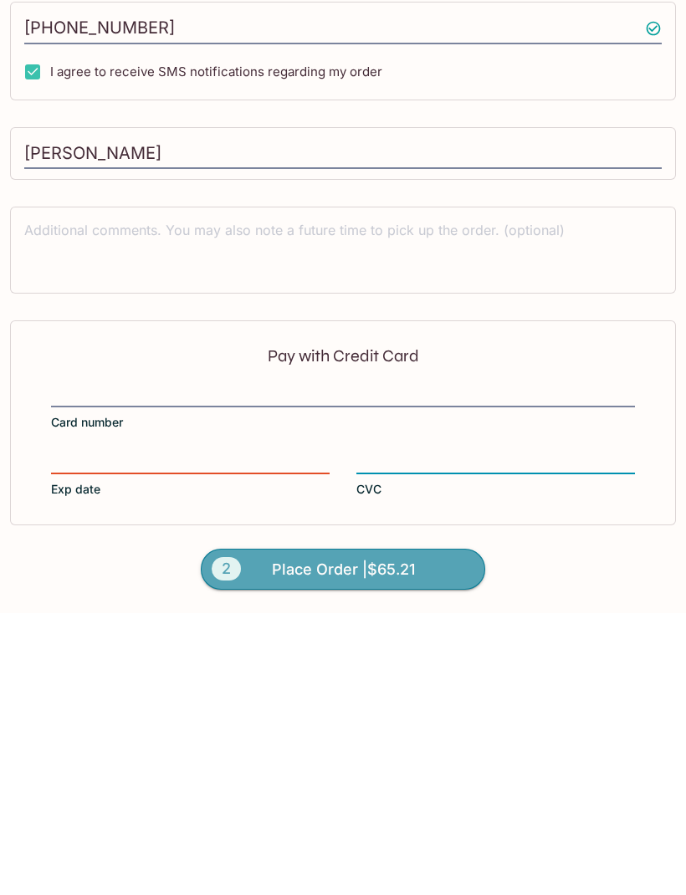
click at [226, 839] on span "2" at bounding box center [226, 850] width 29 height 23
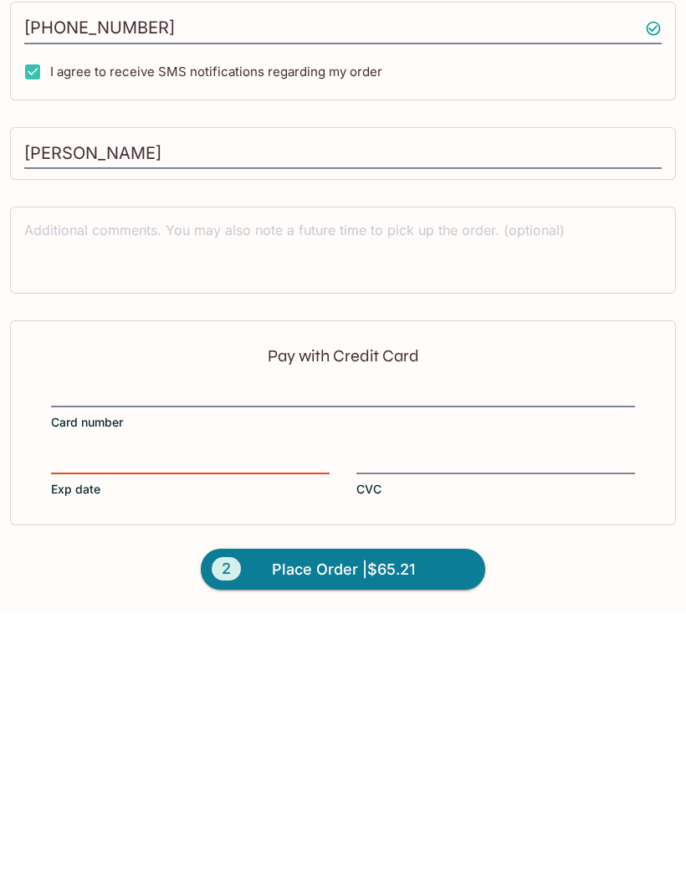
scroll to position [184, 0]
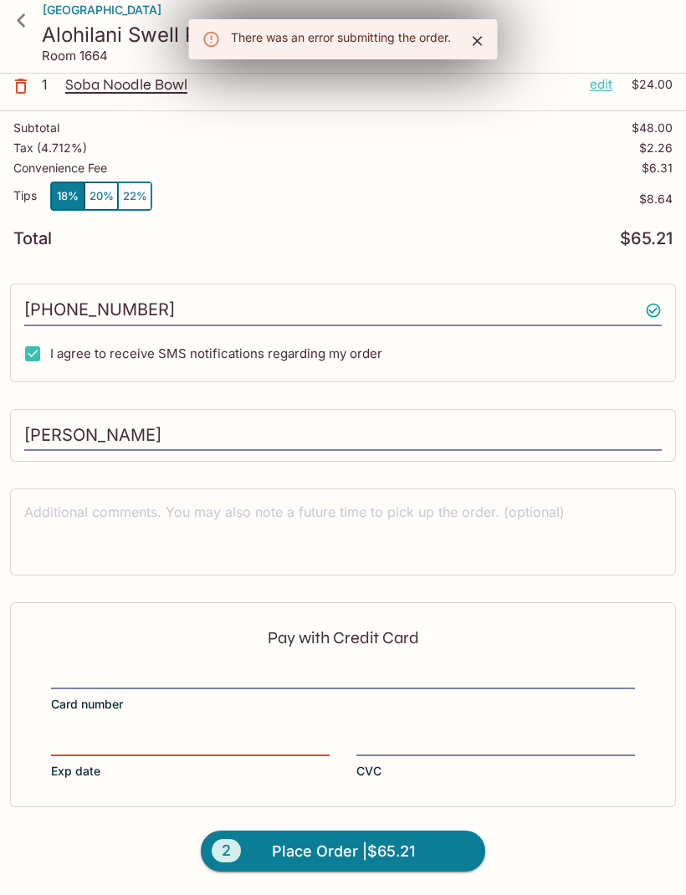
click at [140, 733] on div at bounding box center [190, 744] width 278 height 23
click at [140, 734] on input "Exp date" at bounding box center [190, 734] width 278 height 1
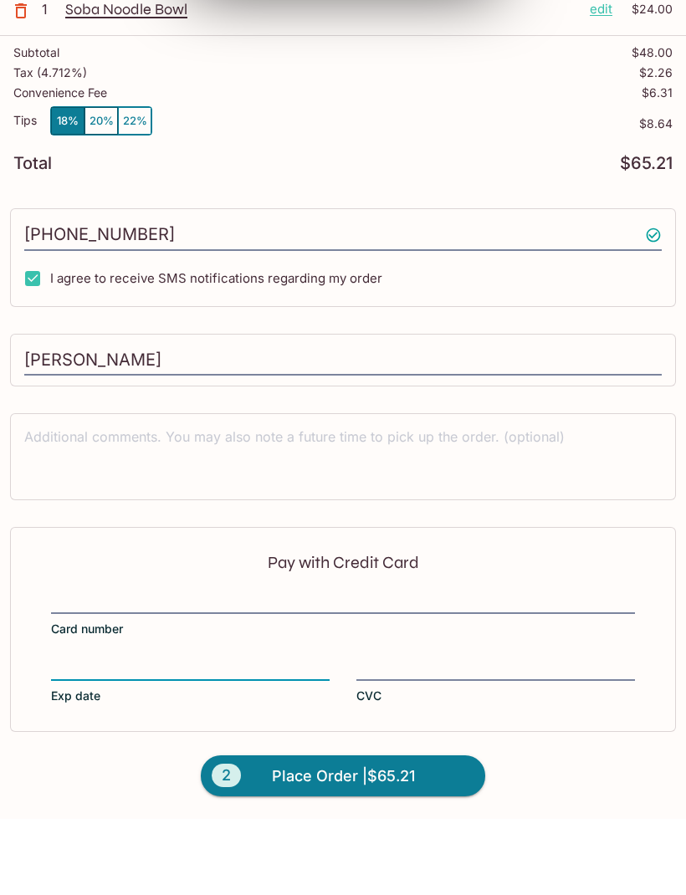
click at [459, 831] on button "2 Place Order | $65.21" at bounding box center [343, 852] width 284 height 42
